Goal: Answer question/provide support: Answer question/provide support

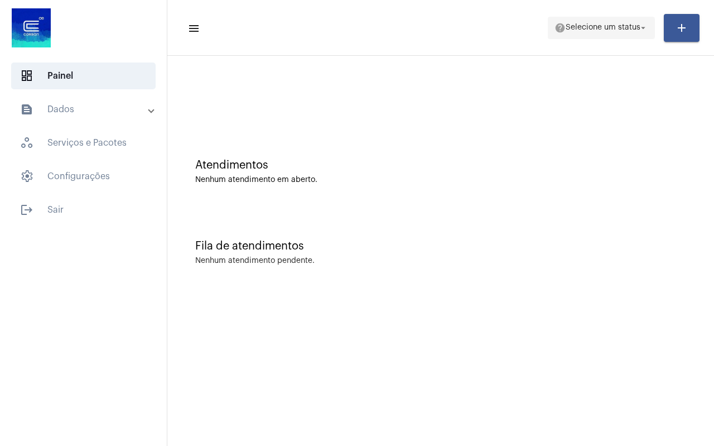
click at [614, 31] on span "Selecione um status" at bounding box center [602, 28] width 75 height 8
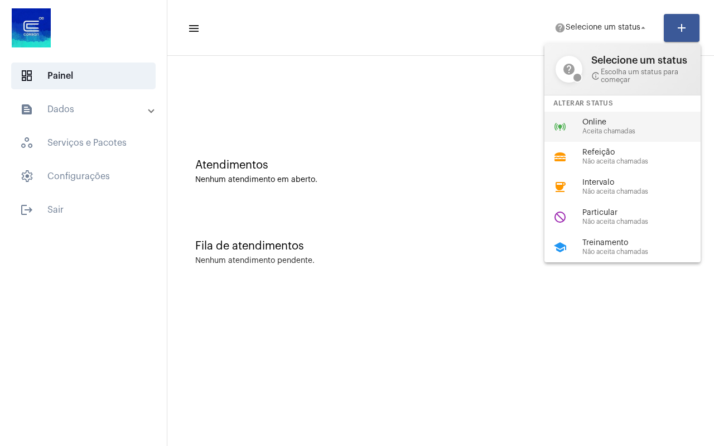
click at [592, 131] on span "Aceita chamadas" at bounding box center [645, 131] width 127 height 7
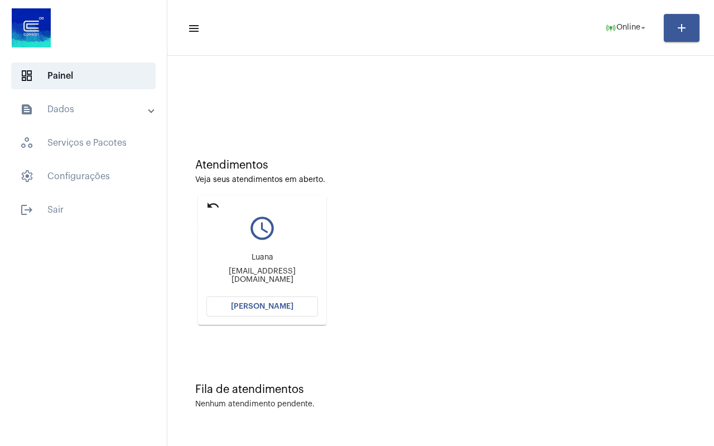
click at [210, 207] on mat-icon "undo" at bounding box center [212, 205] width 13 height 13
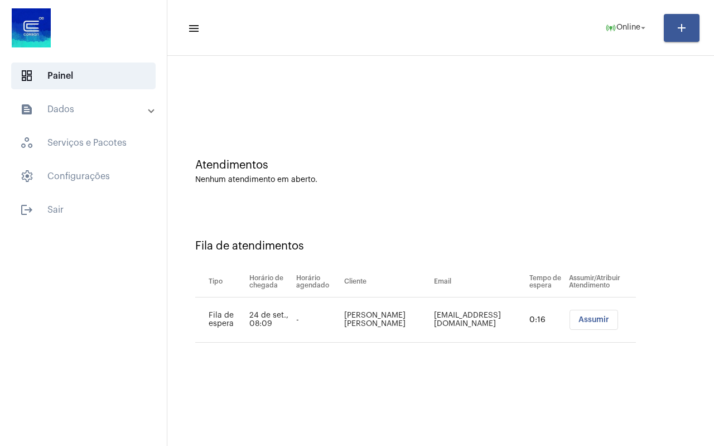
click at [578, 322] on span "Assumir" at bounding box center [593, 320] width 31 height 8
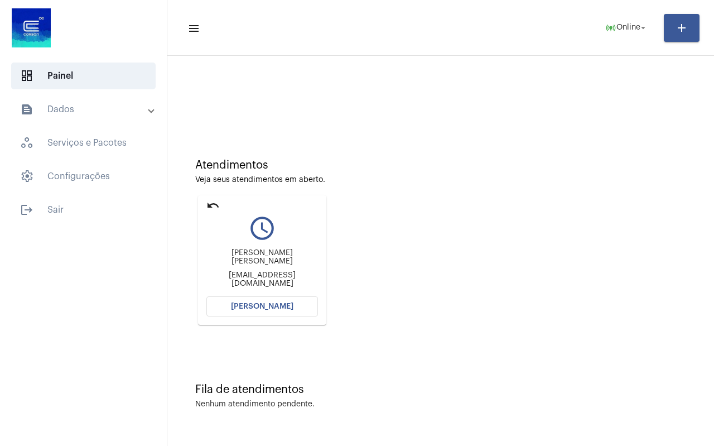
click at [260, 304] on span "Abrir Chamada" at bounding box center [262, 306] width 62 height 8
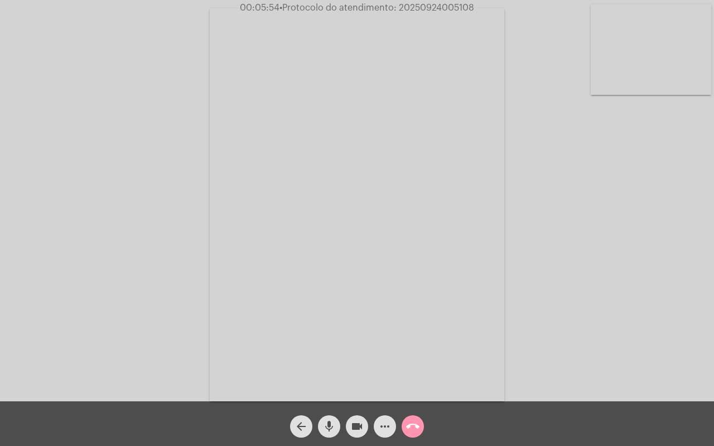
click at [144, 93] on div "Acessando Câmera e Microfone..." at bounding box center [357, 203] width 712 height 401
click at [6, 265] on div "Acessando Câmera e Microfone..." at bounding box center [357, 203] width 712 height 401
click at [420, 422] on button "call_end" at bounding box center [413, 426] width 22 height 22
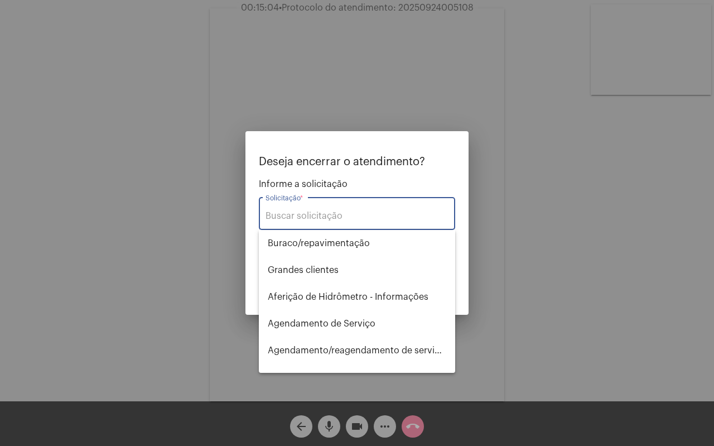
click at [344, 211] on input "Solicitação *" at bounding box center [356, 216] width 183 height 10
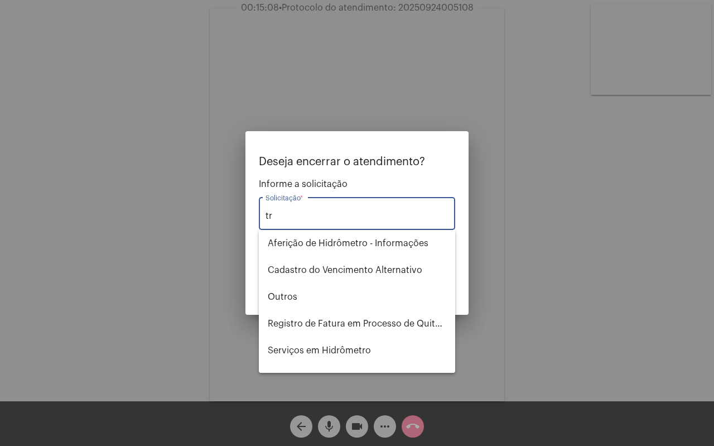
type input "t"
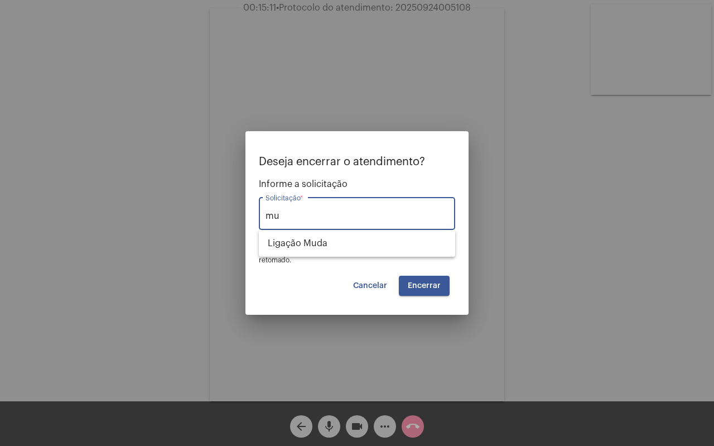
type input "m"
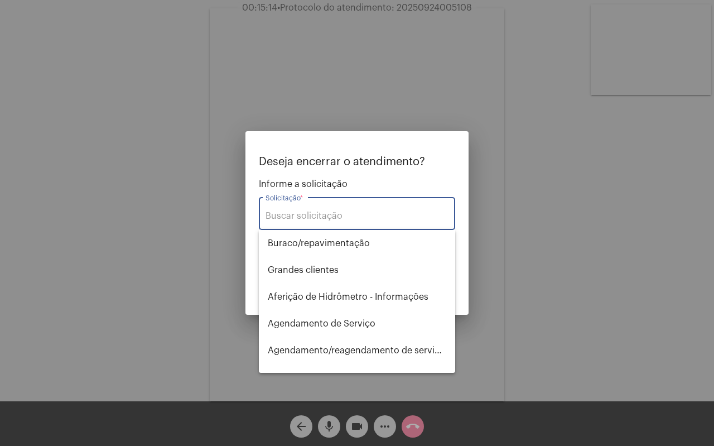
type input "l"
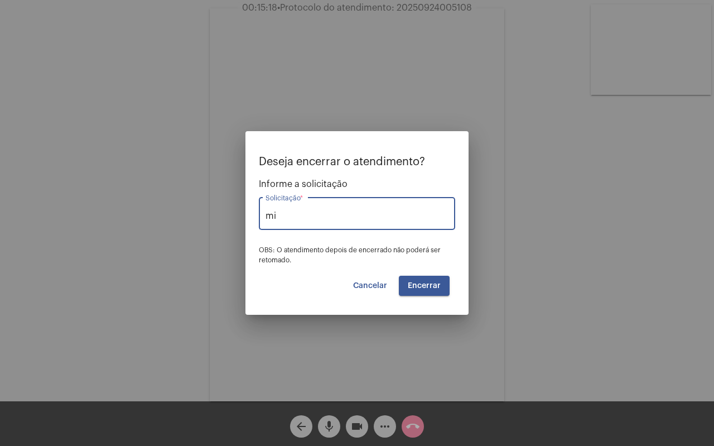
type input "m"
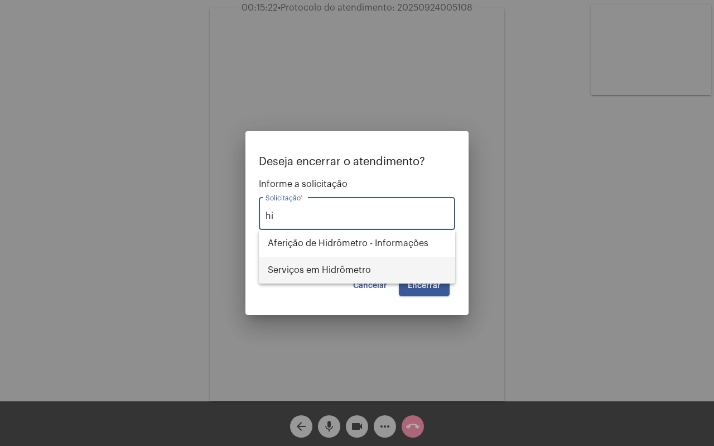
click at [359, 262] on span "Serviços em Hidrômetro" at bounding box center [357, 270] width 178 height 27
click at [360, 265] on div "Deseja encerrar o atendimento? Informe a solicitação hi Solicitação * OBS: O at…" at bounding box center [357, 226] width 196 height 140
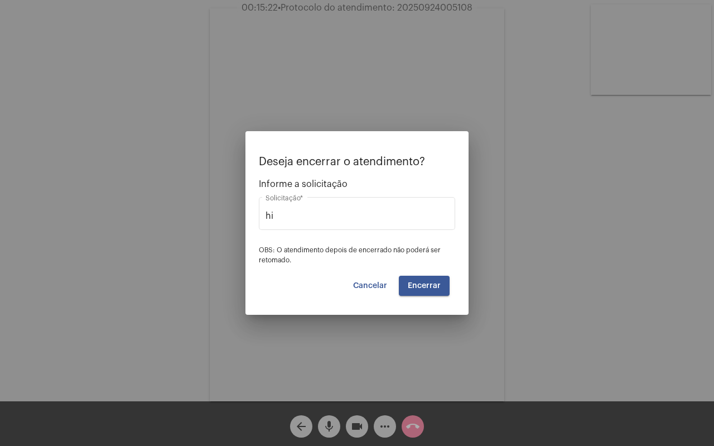
type input "Serviços em Hidrômetro"
click at [412, 283] on span "Encerrar" at bounding box center [424, 286] width 33 height 8
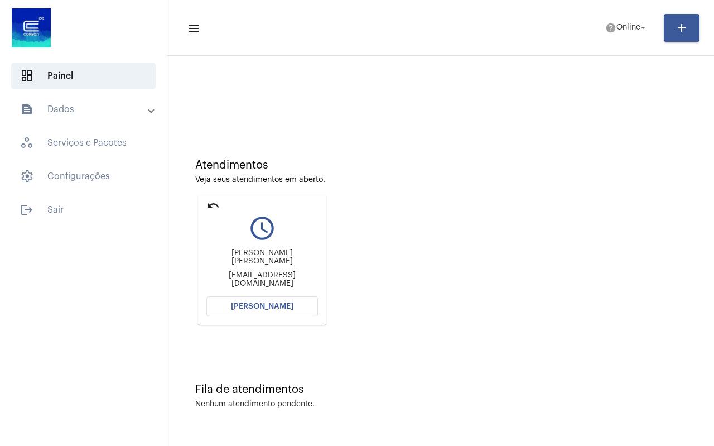
click at [213, 207] on mat-icon "undo" at bounding box center [212, 205] width 13 height 13
click at [212, 203] on mat-icon "undo" at bounding box center [212, 205] width 13 height 13
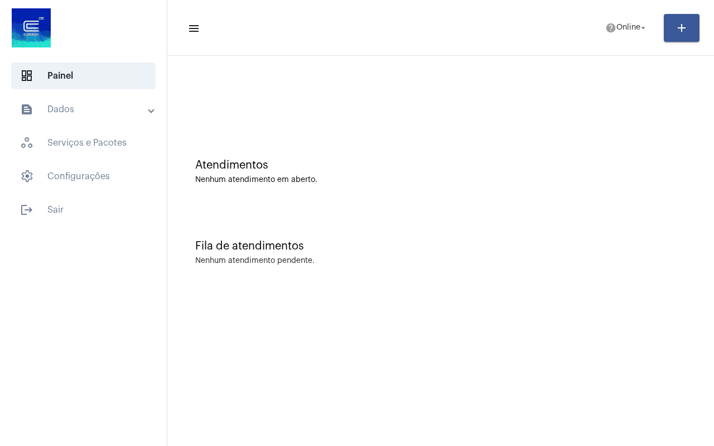
click at [212, 203] on div "Atendimentos Nenhum atendimento em aberto." at bounding box center [440, 165] width 535 height 81
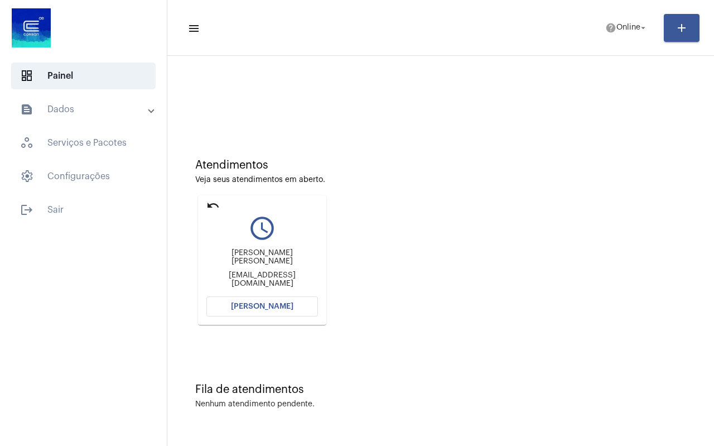
click at [211, 205] on mat-icon "undo" at bounding box center [212, 205] width 13 height 13
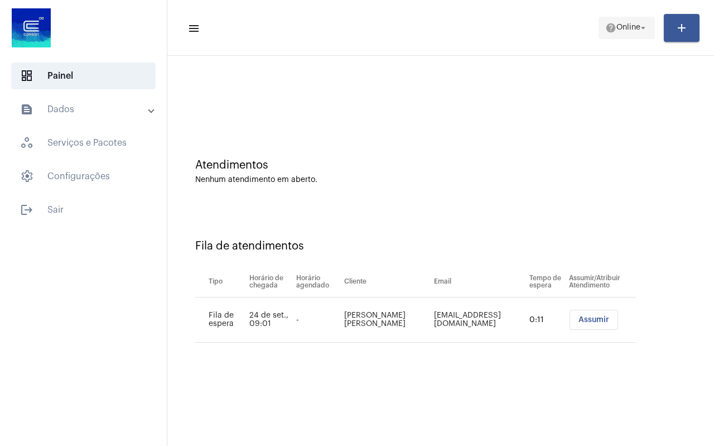
click at [629, 24] on span "Online" at bounding box center [628, 28] width 24 height 8
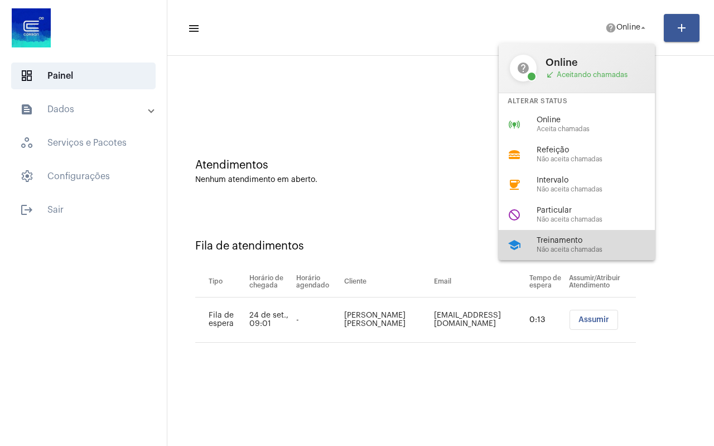
click at [563, 240] on span "Treinamento" at bounding box center [599, 240] width 127 height 8
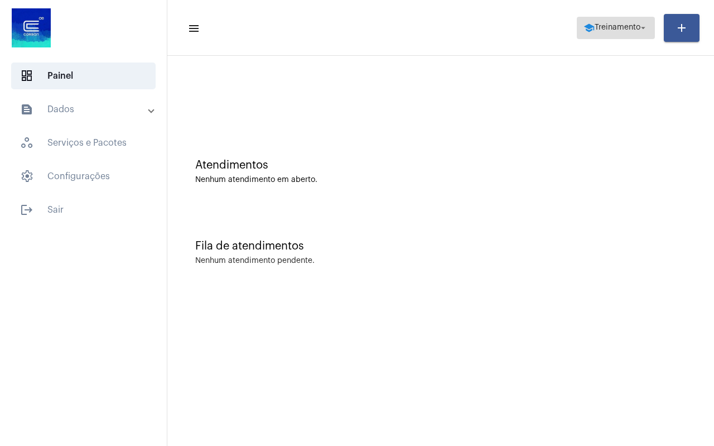
drag, startPoint x: 563, startPoint y: 240, endPoint x: 619, endPoint y: 34, distance: 213.7
click at [619, 34] on span "school Treinamento arrow_drop_down" at bounding box center [615, 27] width 65 height 20
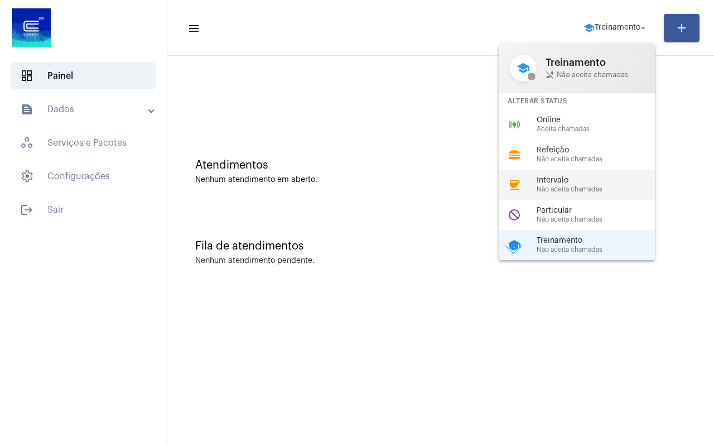
click at [552, 183] on span "Intervalo" at bounding box center [599, 180] width 127 height 8
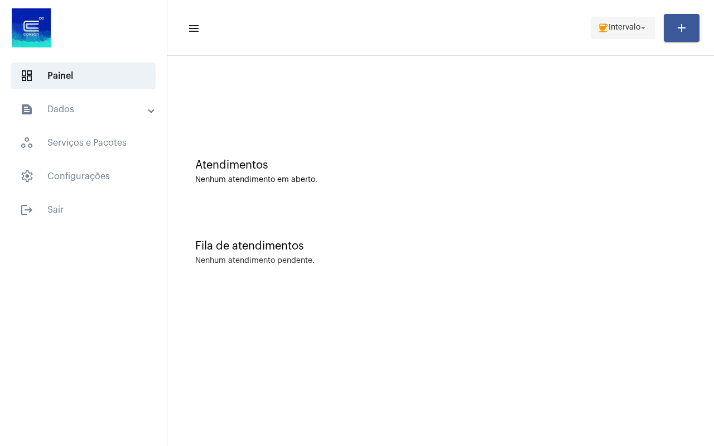
click at [609, 25] on span "Intervalo" at bounding box center [624, 28] width 32 height 8
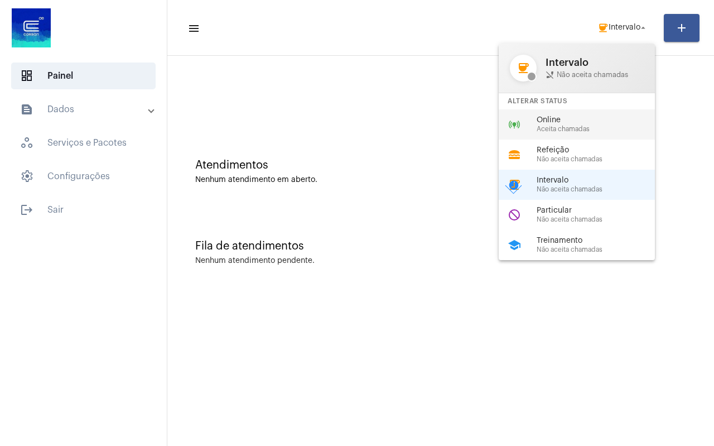
click at [579, 130] on span "Aceita chamadas" at bounding box center [599, 128] width 127 height 7
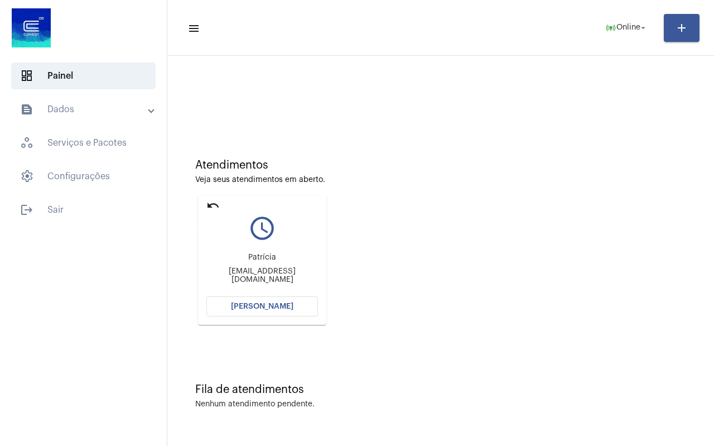
click at [216, 204] on mat-icon "undo" at bounding box center [212, 205] width 13 height 13
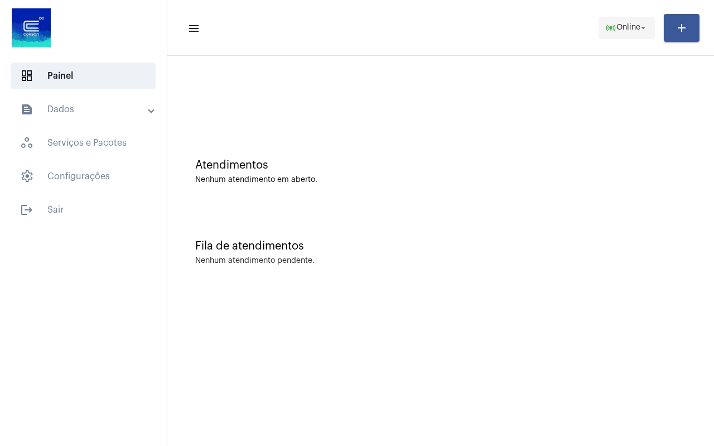
click at [616, 33] on span "online_prediction Online arrow_drop_down" at bounding box center [626, 27] width 43 height 20
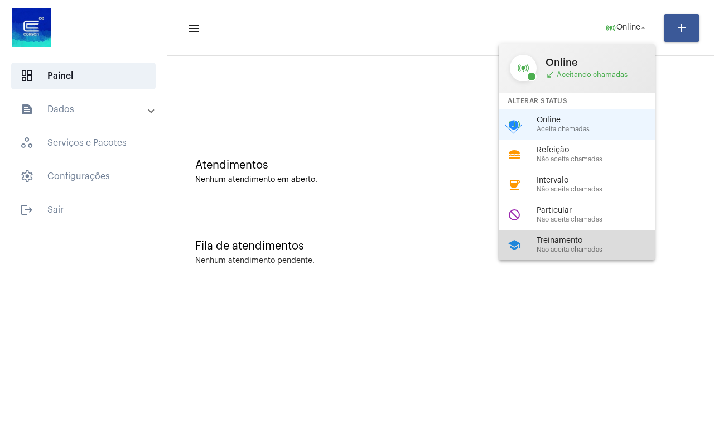
click at [562, 237] on span "Treinamento" at bounding box center [599, 240] width 127 height 8
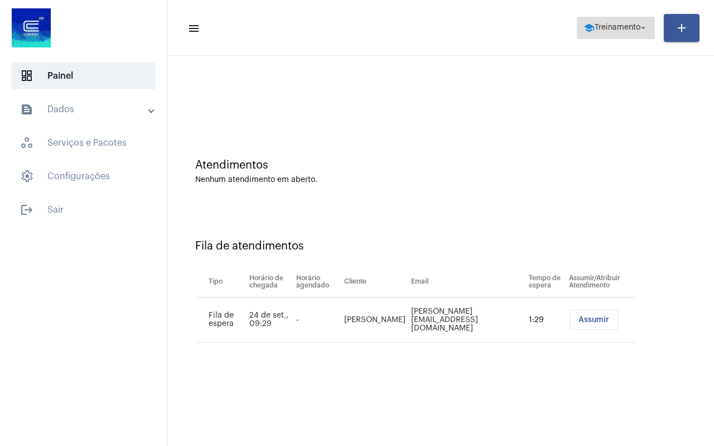
click at [606, 26] on span "Treinamento" at bounding box center [617, 28] width 46 height 8
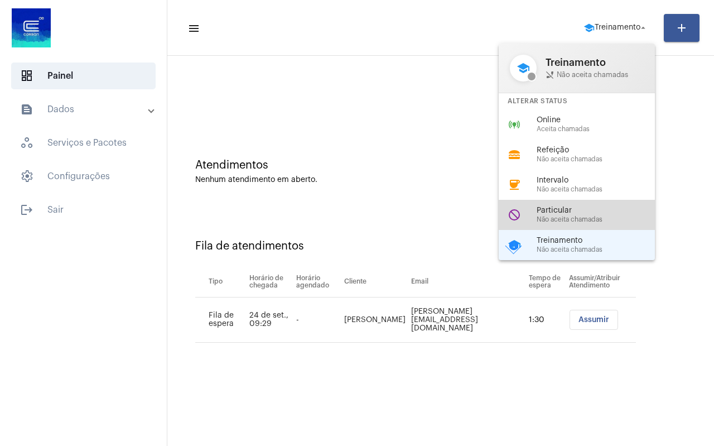
click at [598, 224] on div "do_not_disturb Particular Não aceita chamadas" at bounding box center [586, 215] width 174 height 30
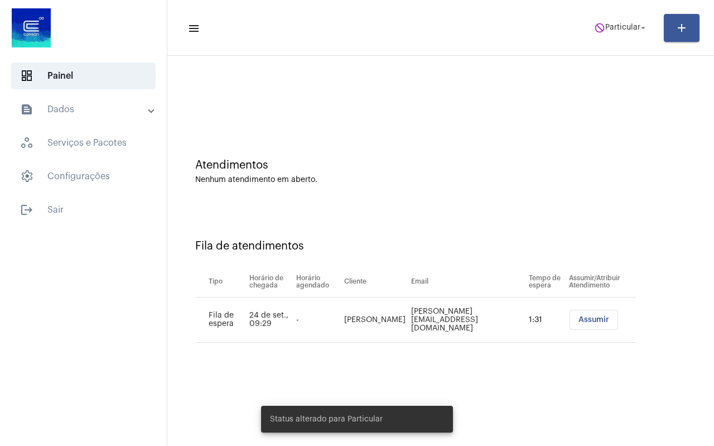
click at [462, 93] on div at bounding box center [440, 93] width 535 height 64
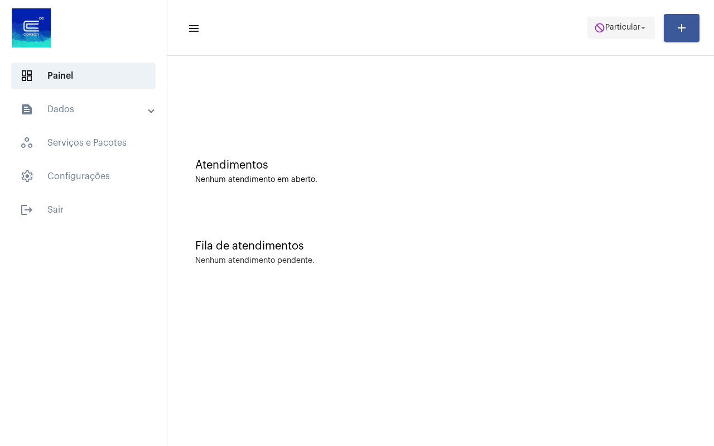
click at [625, 31] on span "Particular" at bounding box center [622, 28] width 35 height 8
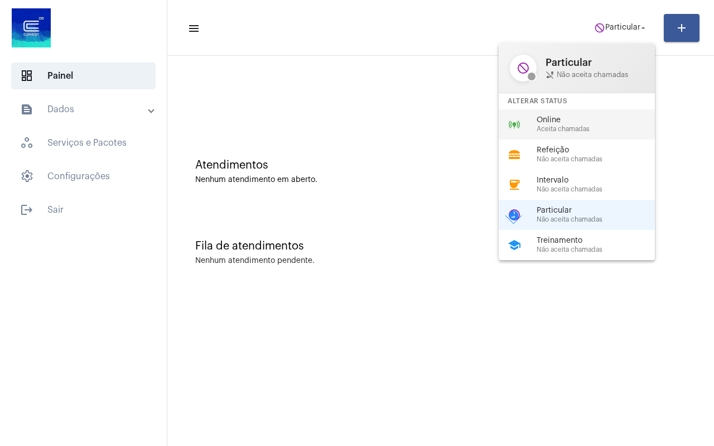
click at [574, 125] on span "Aceita chamadas" at bounding box center [599, 128] width 127 height 7
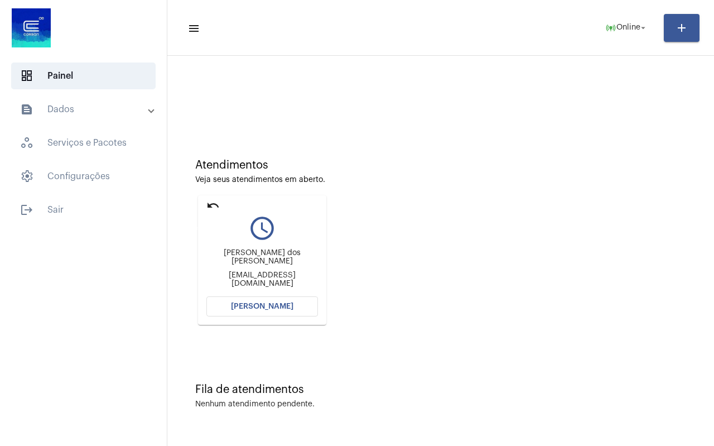
click at [217, 208] on mat-icon "undo" at bounding box center [212, 205] width 13 height 13
click at [247, 303] on span "[PERSON_NAME]" at bounding box center [262, 306] width 62 height 8
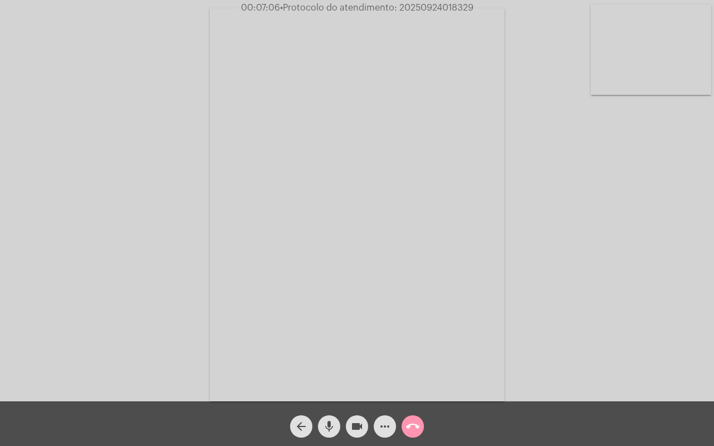
click at [329, 422] on mat-icon "mic" at bounding box center [328, 425] width 13 height 13
click at [357, 423] on mat-icon "videocam" at bounding box center [356, 425] width 13 height 13
click at [327, 429] on mat-icon "mic_off" at bounding box center [328, 425] width 13 height 13
click at [331, 420] on mat-icon "mic" at bounding box center [328, 425] width 13 height 13
click at [330, 417] on span "mic_off" at bounding box center [328, 426] width 13 height 22
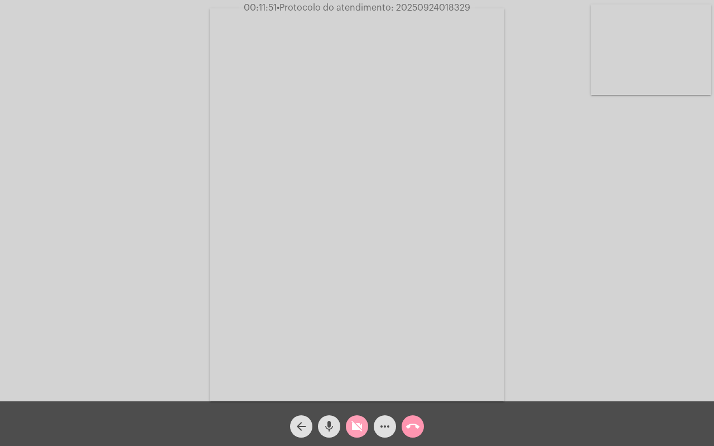
click at [352, 422] on mat-icon "videocam_off" at bounding box center [356, 425] width 13 height 13
click at [410, 430] on mat-icon "call_end" at bounding box center [412, 425] width 13 height 13
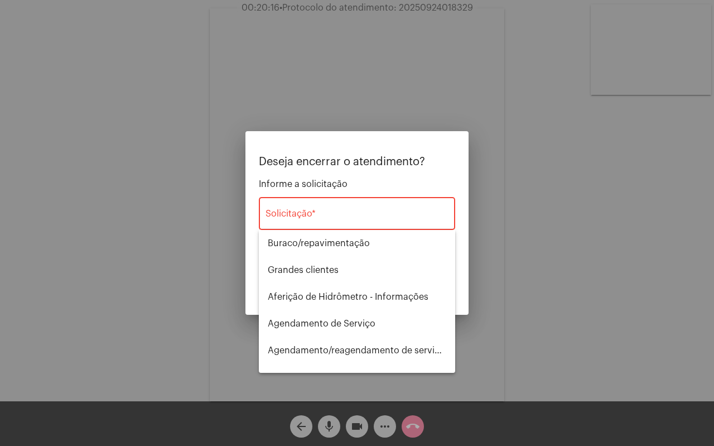
click at [317, 207] on div "Solicitação *" at bounding box center [356, 212] width 183 height 35
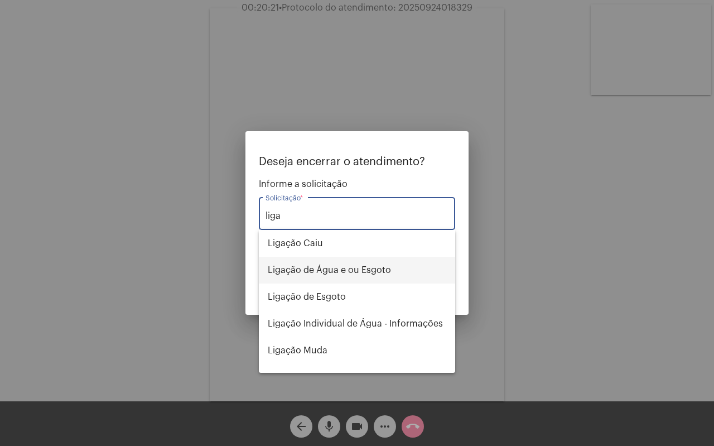
click at [332, 271] on span "Ligação de Água e ou Esgoto" at bounding box center [357, 270] width 178 height 27
type input "Ligação de Água e ou Esgoto"
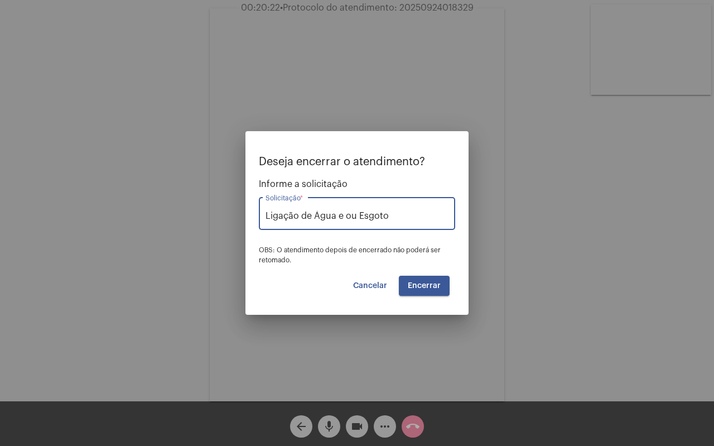
click at [430, 282] on span "Encerrar" at bounding box center [424, 286] width 33 height 8
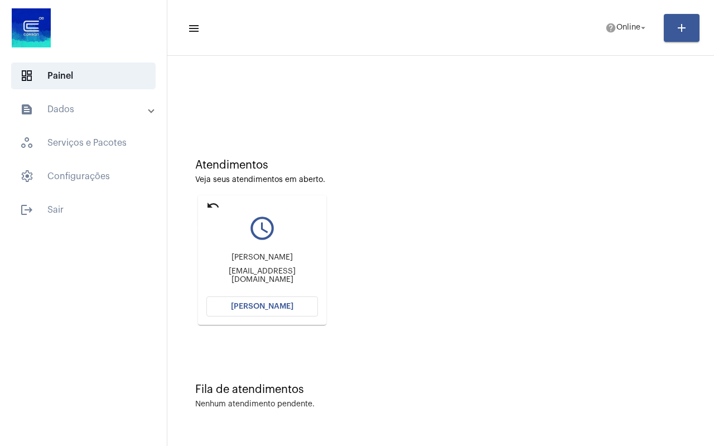
click at [217, 201] on mat-icon "undo" at bounding box center [212, 205] width 13 height 13
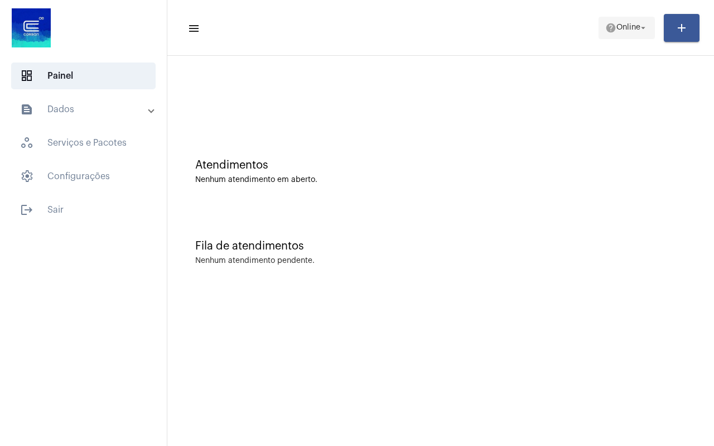
click at [616, 25] on span "Online" at bounding box center [628, 28] width 24 height 8
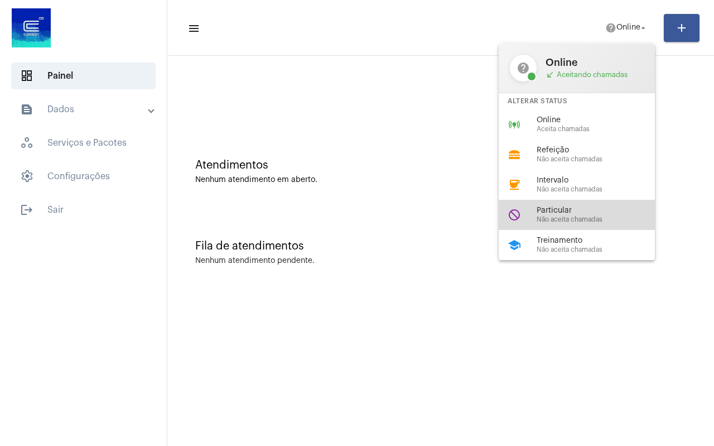
click at [588, 210] on span "Particular" at bounding box center [599, 210] width 127 height 8
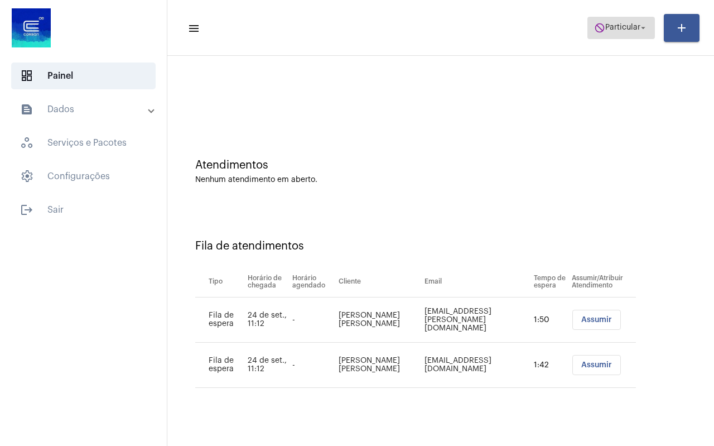
click at [609, 22] on span "do_not_disturb Particular arrow_drop_down" at bounding box center [621, 27] width 54 height 20
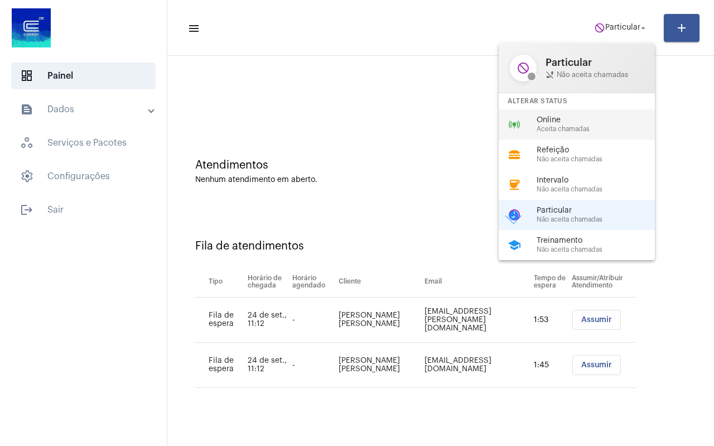
click at [557, 122] on span "Online" at bounding box center [599, 120] width 127 height 8
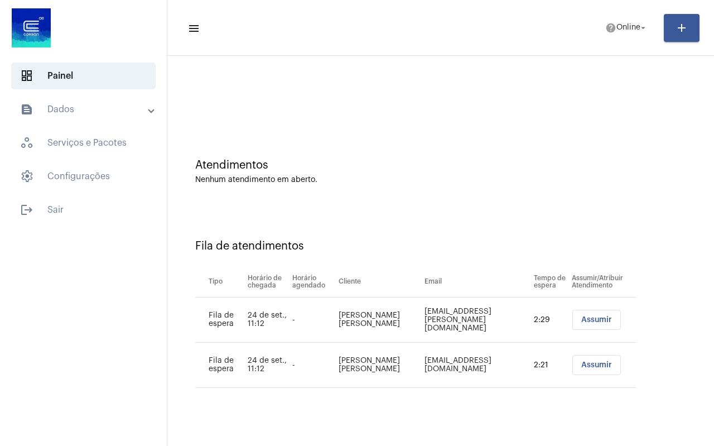
click at [597, 366] on span "Assumir" at bounding box center [596, 365] width 31 height 8
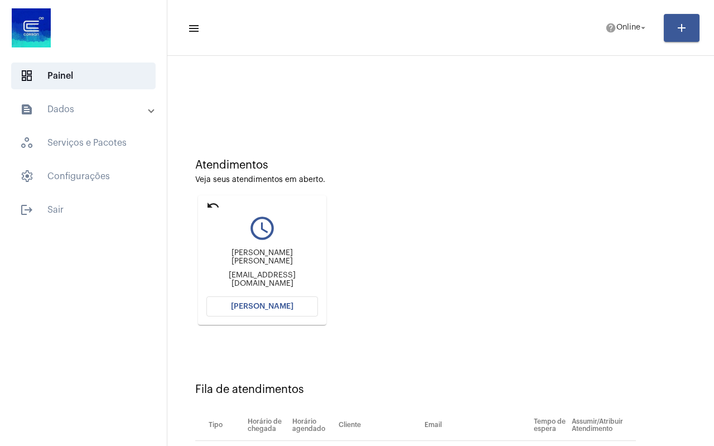
click at [248, 310] on button "[PERSON_NAME]" at bounding box center [262, 306] width 112 height 20
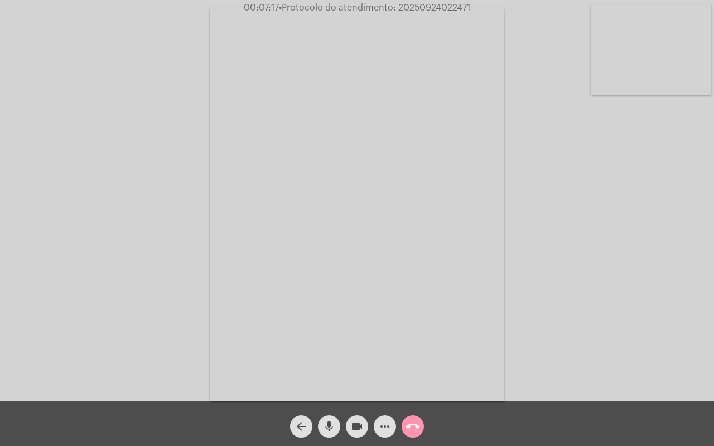
click at [384, 433] on span "more_horiz" at bounding box center [384, 426] width 13 height 22
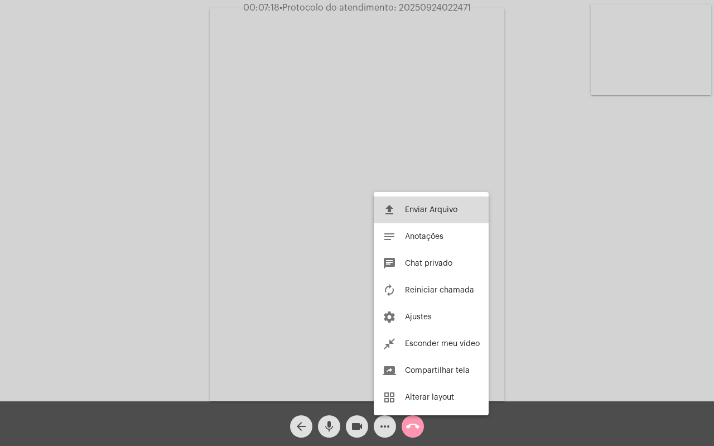
click at [416, 211] on span "Enviar Arquivo" at bounding box center [431, 210] width 52 height 8
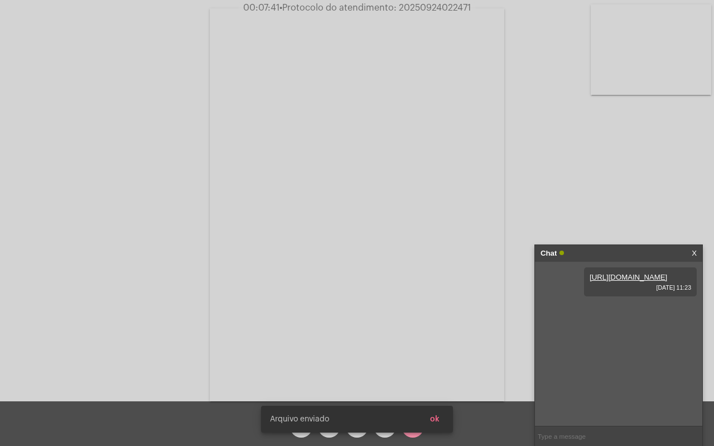
click at [384, 434] on div "Arquivo enviado ok" at bounding box center [357, 419] width 219 height 54
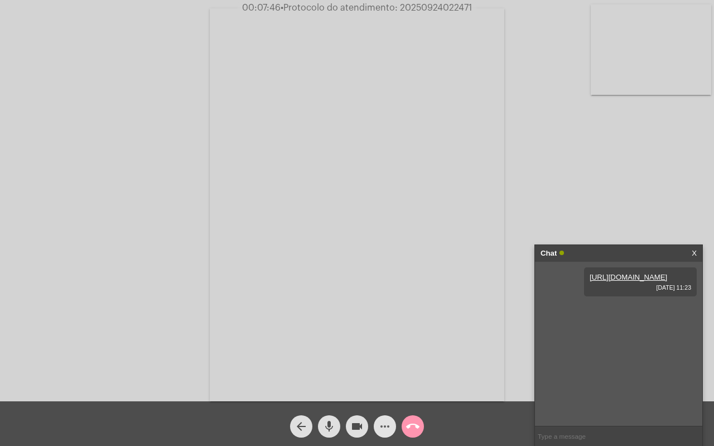
click at [385, 426] on mat-icon "more_horiz" at bounding box center [384, 425] width 13 height 13
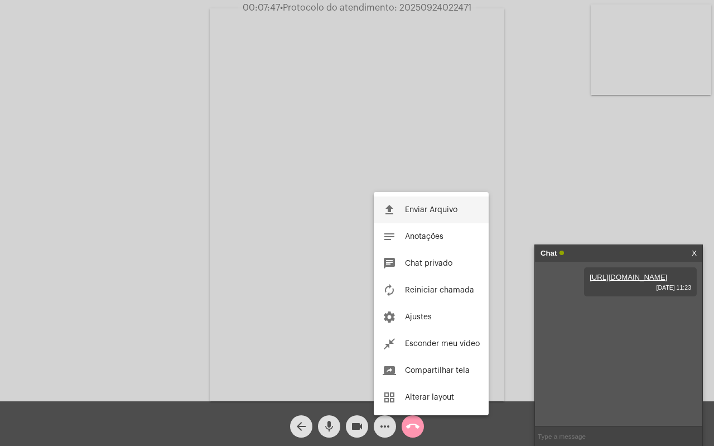
click at [437, 207] on span "Enviar Arquivo" at bounding box center [431, 210] width 52 height 8
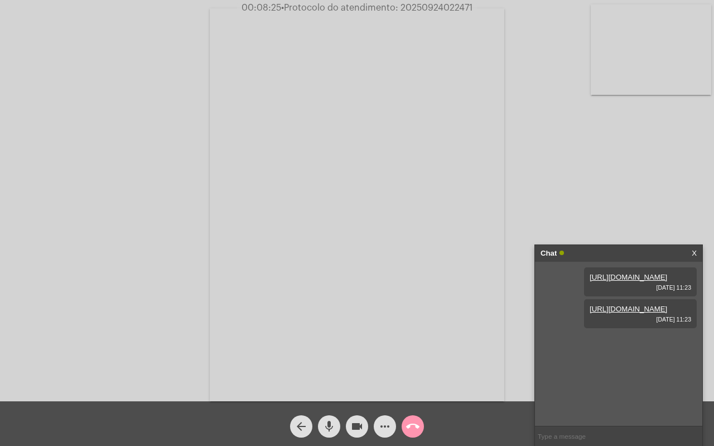
click at [385, 429] on mat-icon "more_horiz" at bounding box center [384, 425] width 13 height 13
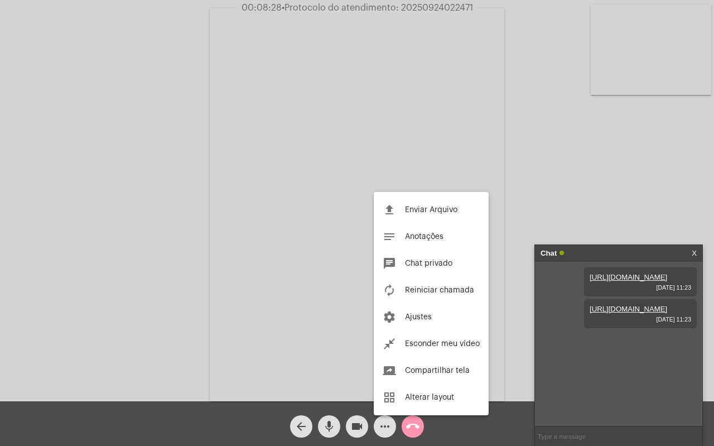
click at [417, 420] on div at bounding box center [357, 223] width 714 height 446
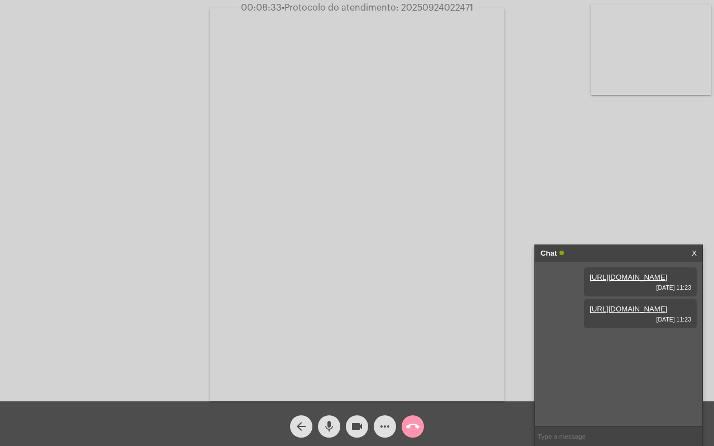
click at [412, 427] on mat-icon "call_end" at bounding box center [412, 425] width 13 height 13
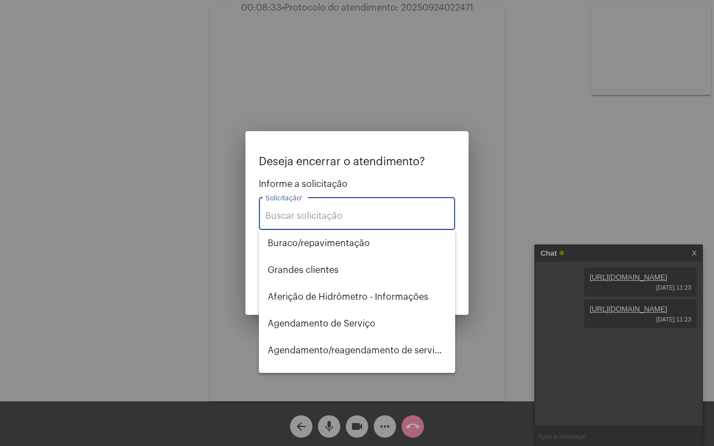
click at [322, 214] on input "Solicitação *" at bounding box center [356, 216] width 183 height 10
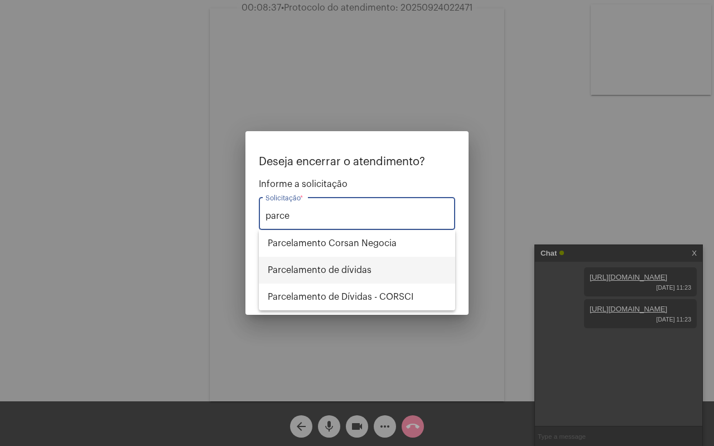
click at [349, 274] on span "Parcelamento de dívidas" at bounding box center [357, 270] width 178 height 27
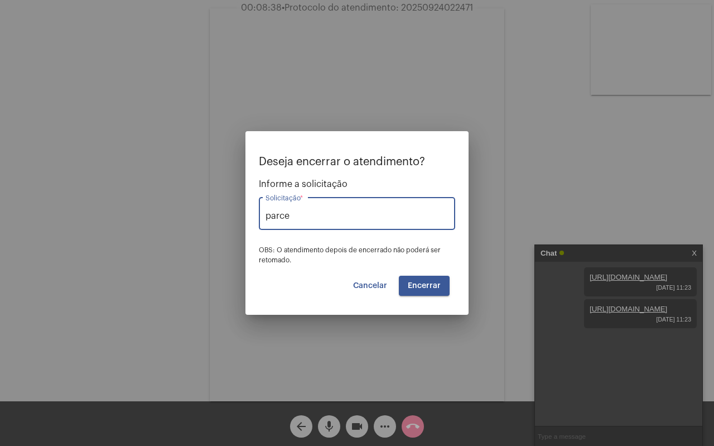
type input "Parcelamento de dívidas"
click at [425, 285] on span "Encerrar" at bounding box center [424, 286] width 33 height 8
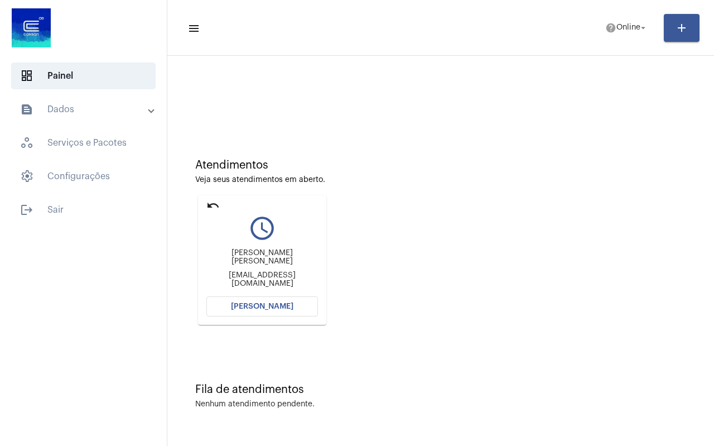
click at [216, 209] on mat-icon "undo" at bounding box center [212, 205] width 13 height 13
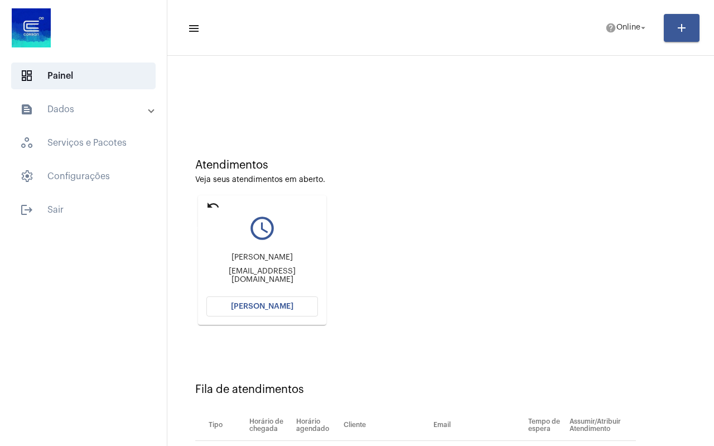
click at [212, 201] on mat-icon "undo" at bounding box center [212, 205] width 13 height 13
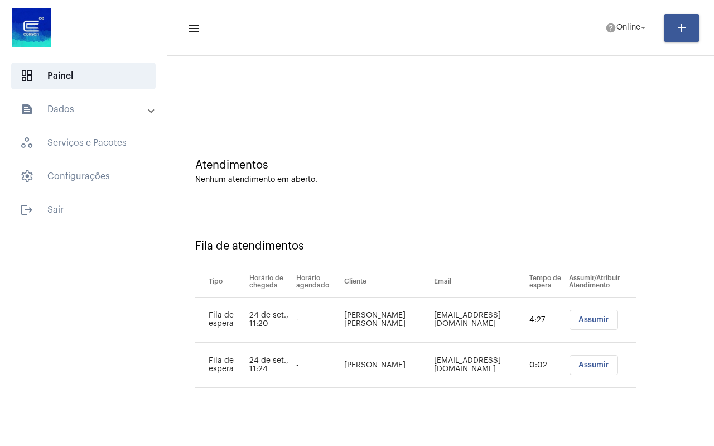
click at [621, 41] on mat-toolbar-row "menu help Online arrow_drop_down add" at bounding box center [440, 28] width 546 height 36
click at [623, 35] on span "help Online arrow_drop_down" at bounding box center [626, 27] width 43 height 20
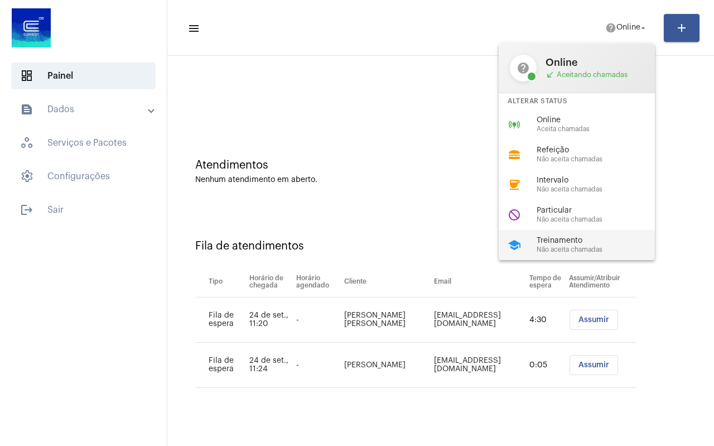
click at [567, 240] on span "Treinamento" at bounding box center [599, 240] width 127 height 8
